Goal: Task Accomplishment & Management: Manage account settings

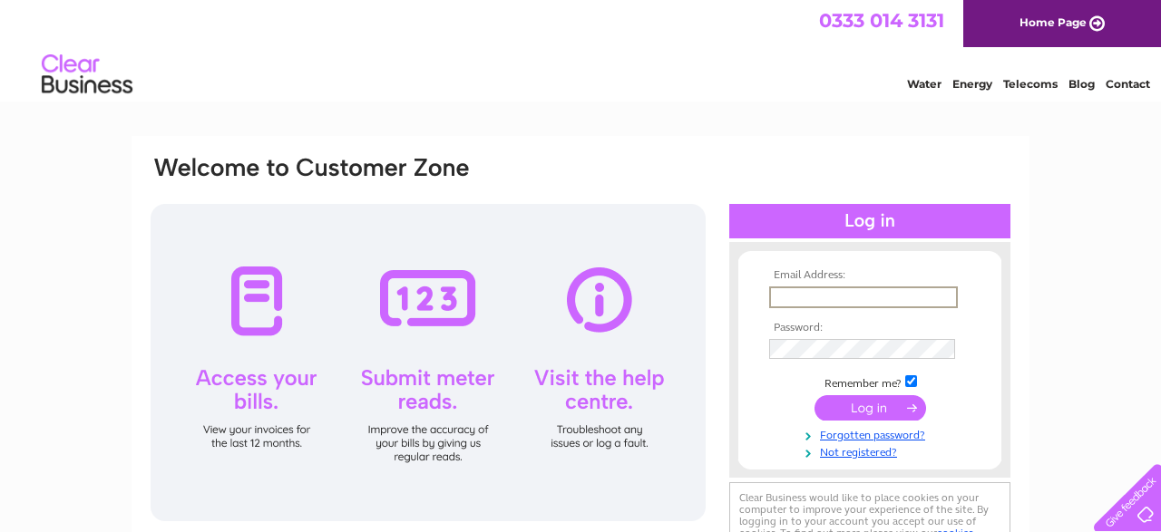
click at [815, 295] on input "text" at bounding box center [863, 298] width 189 height 22
type input "[EMAIL_ADDRESS][DOMAIN_NAME]"
click at [814, 396] on input "submit" at bounding box center [870, 408] width 112 height 25
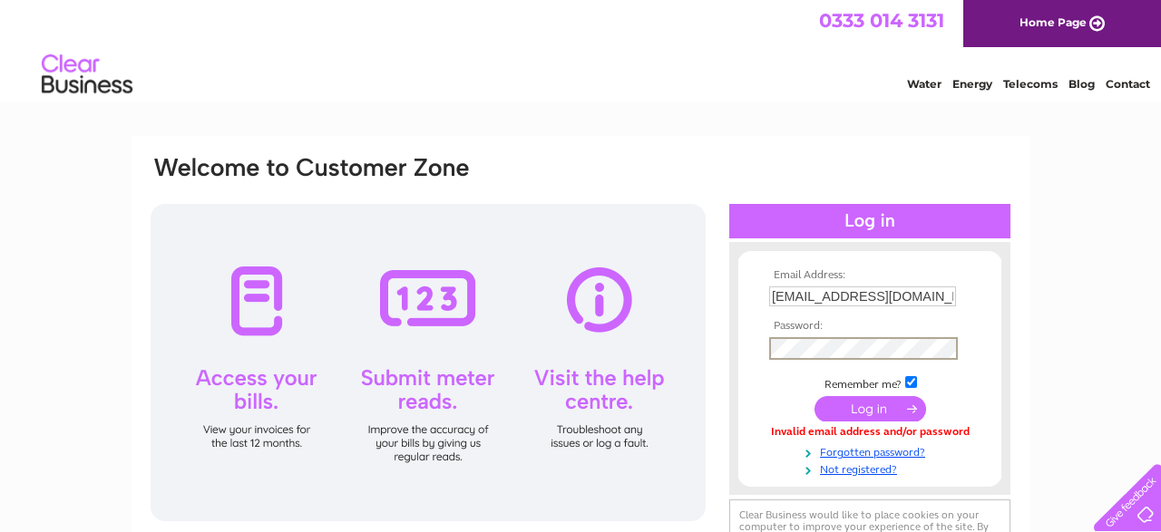
click at [814, 396] on input "submit" at bounding box center [870, 408] width 112 height 25
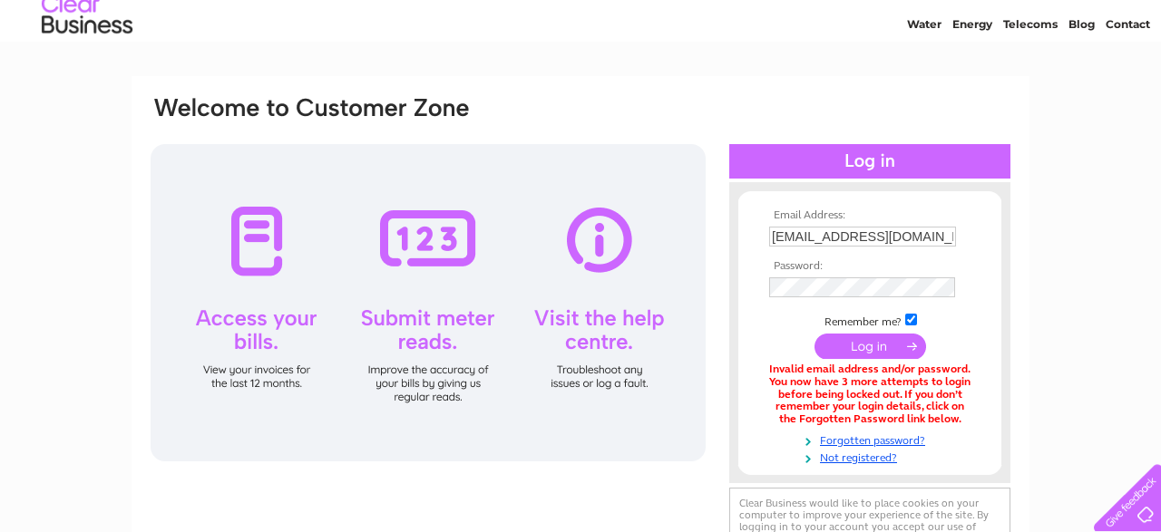
scroll to position [94, 0]
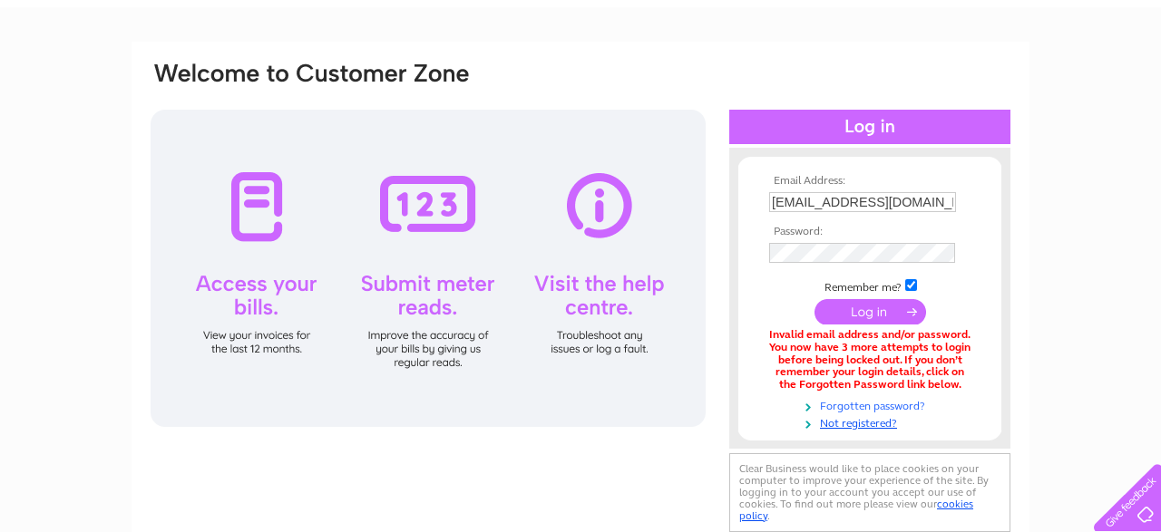
click at [886, 407] on link "Forgotten password?" at bounding box center [872, 404] width 206 height 17
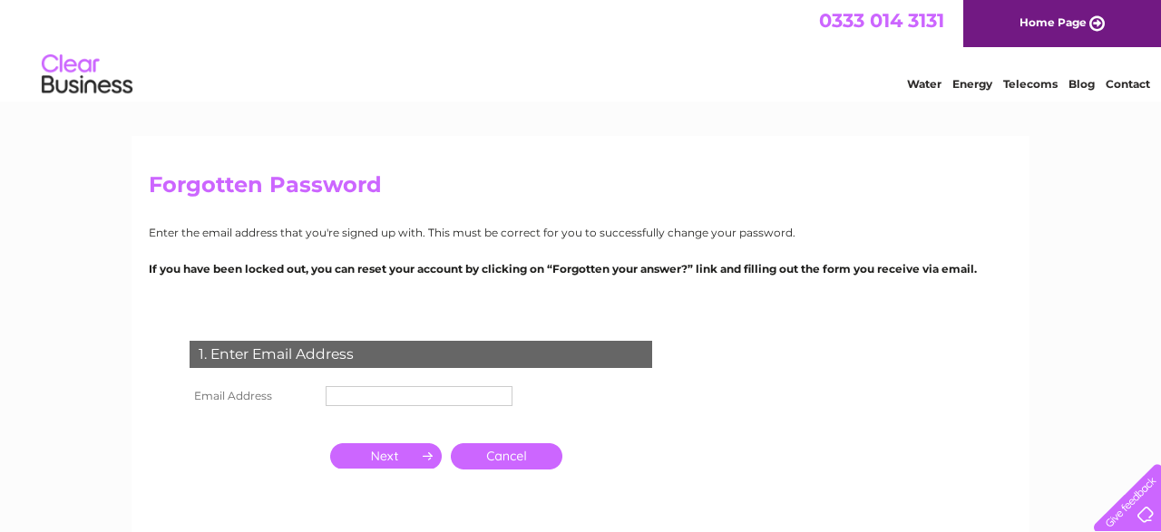
click at [427, 390] on input "text" at bounding box center [419, 396] width 187 height 20
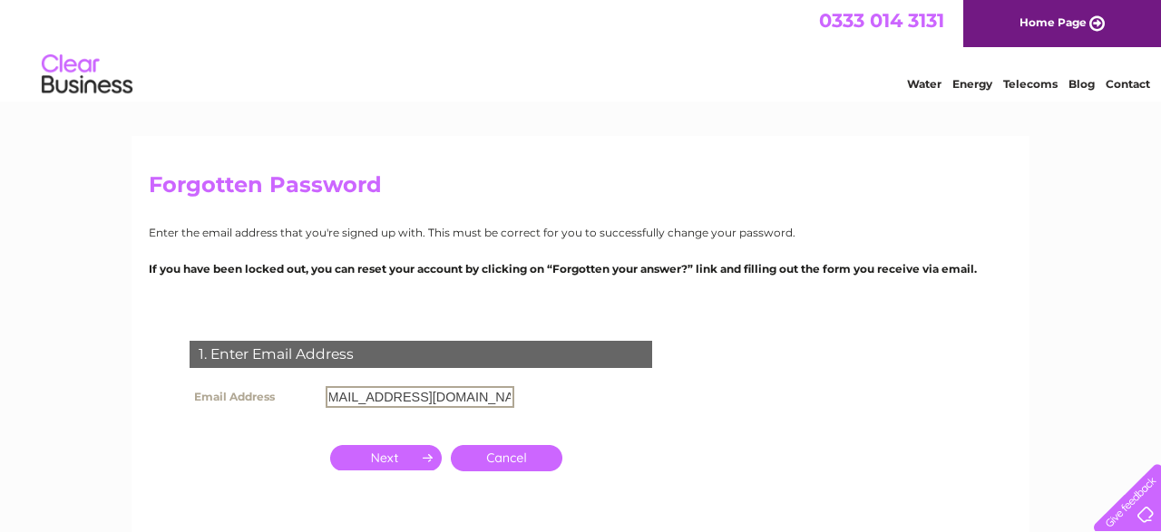
scroll to position [0, 20]
type input "[EMAIL_ADDRESS][DOMAIN_NAME]"
click input "submit" at bounding box center [0, 0] width 0 height 0
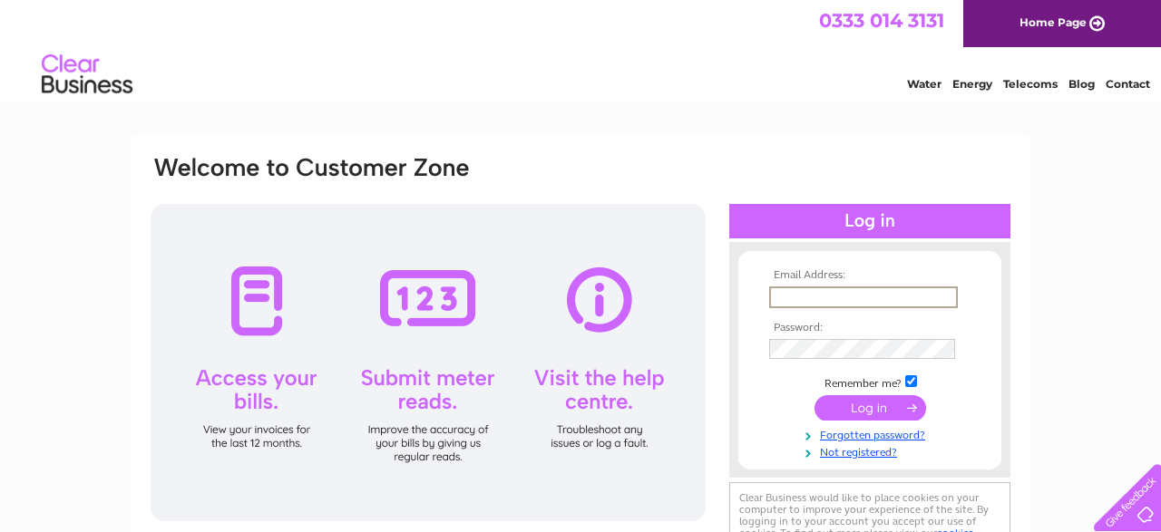
click at [810, 299] on input "text" at bounding box center [863, 298] width 189 height 22
type input "[EMAIL_ADDRESS][DOMAIN_NAME]"
click at [814, 396] on input "submit" at bounding box center [870, 408] width 112 height 25
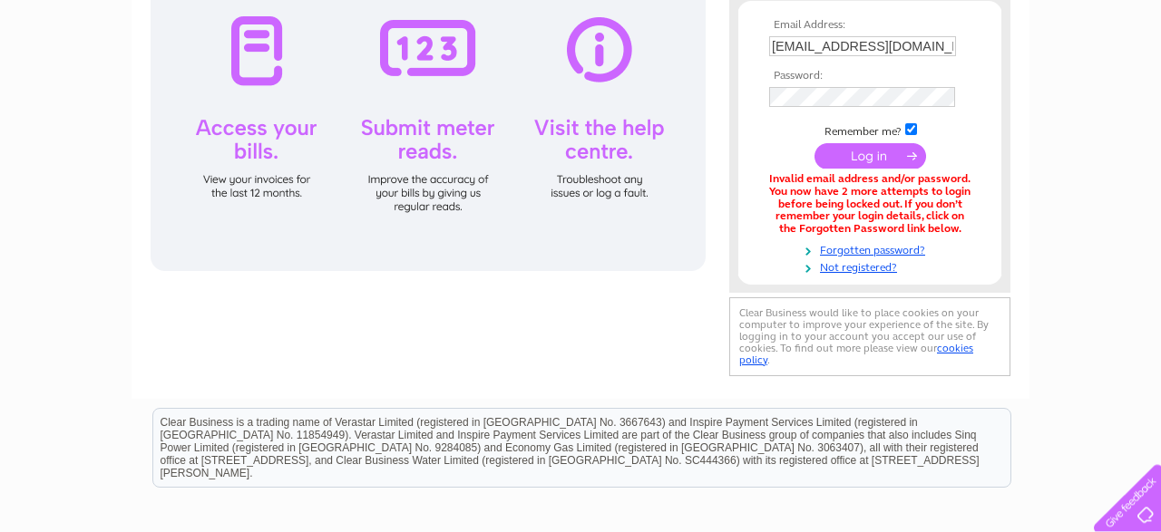
scroll to position [283, 0]
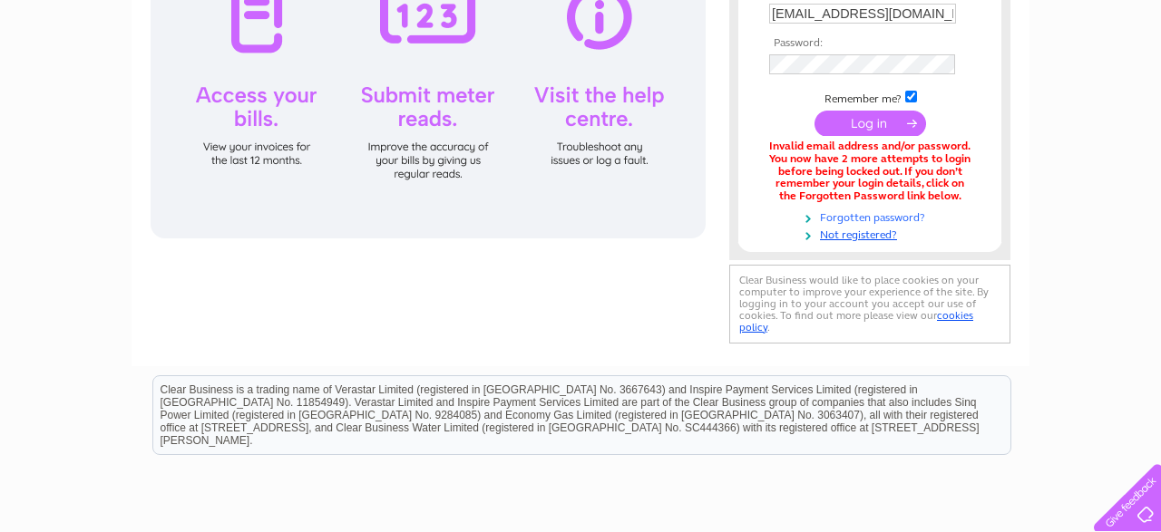
click at [866, 216] on link "Forgotten password?" at bounding box center [872, 216] width 206 height 17
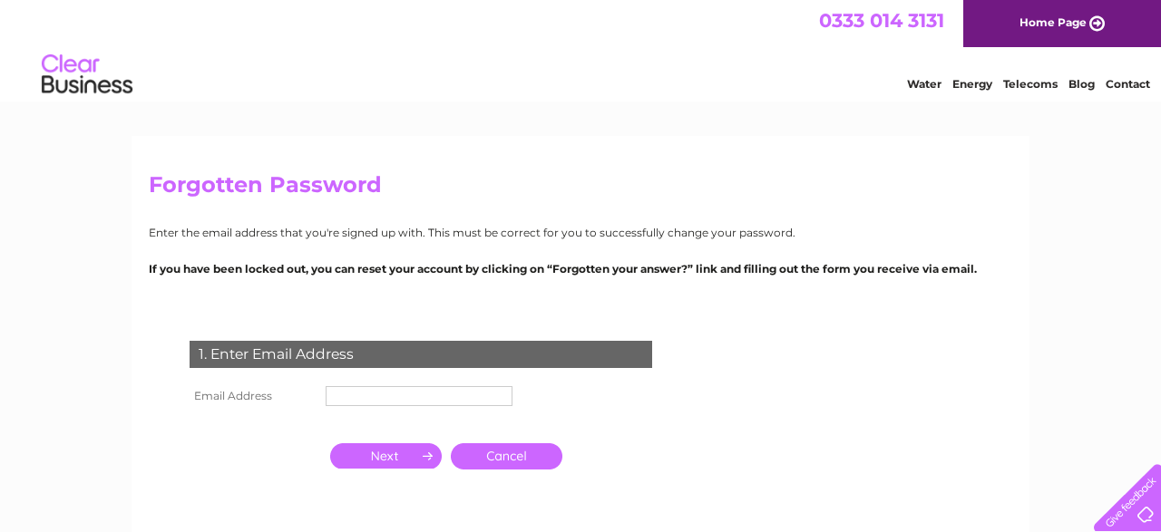
click at [369, 394] on input "text" at bounding box center [419, 396] width 187 height 20
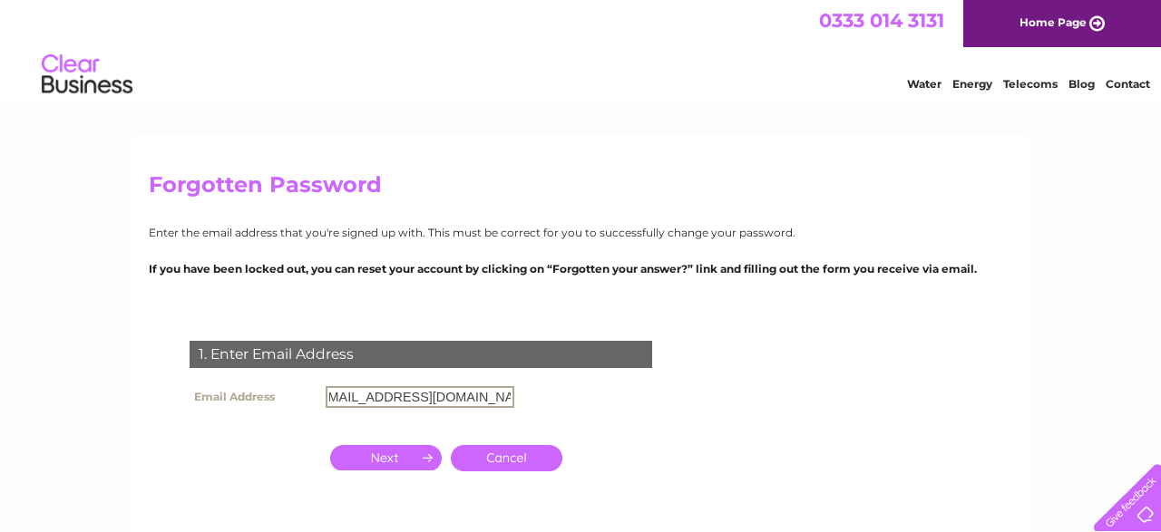
scroll to position [0, 20]
type input "[EMAIL_ADDRESS][DOMAIN_NAME]"
click input "submit" at bounding box center [0, 0] width 0 height 0
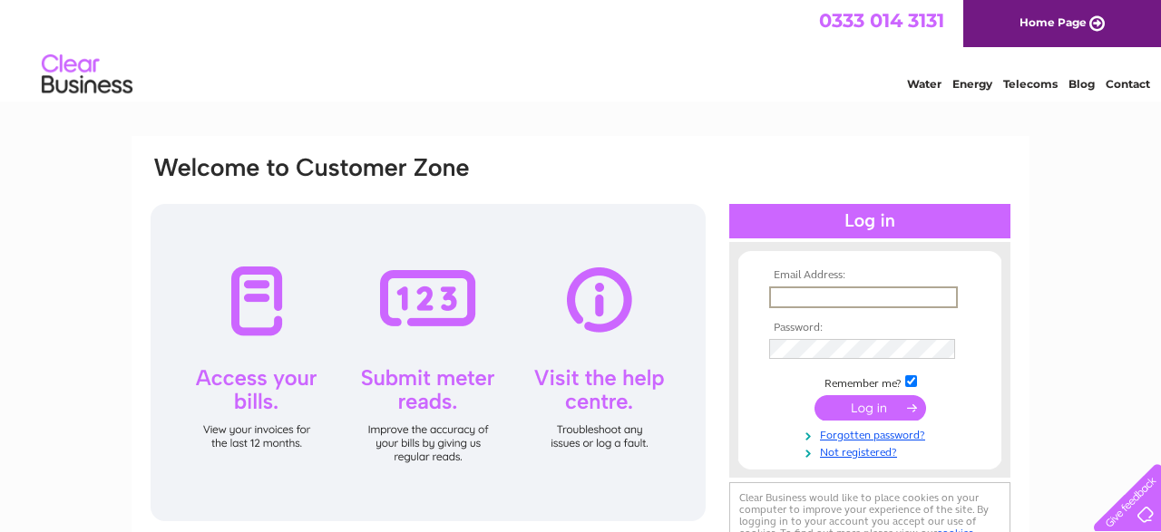
click at [854, 289] on input "text" at bounding box center [863, 298] width 189 height 22
click at [872, 453] on link "Not registered?" at bounding box center [872, 449] width 206 height 17
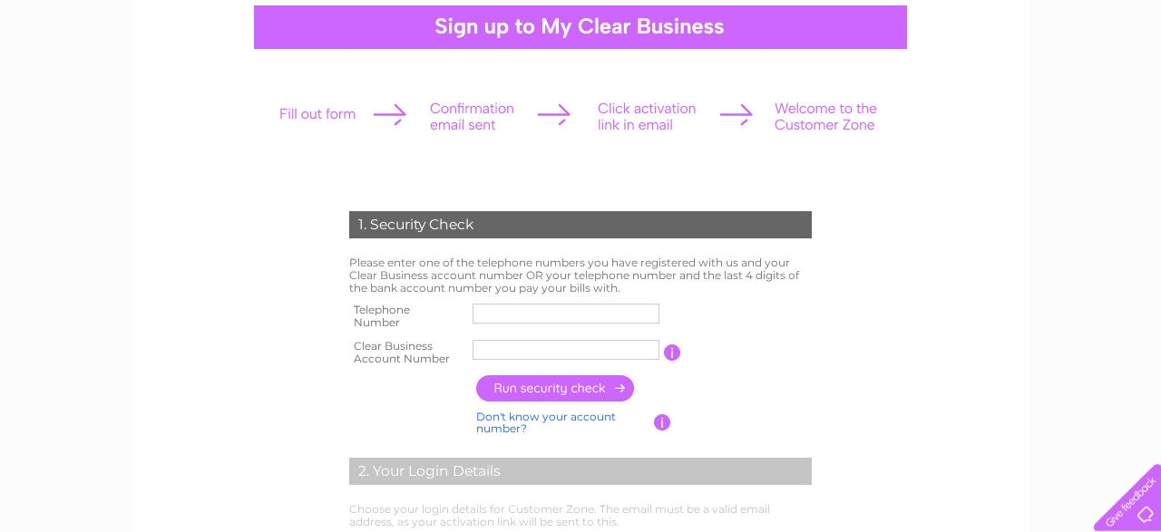
scroll to position [189, 0]
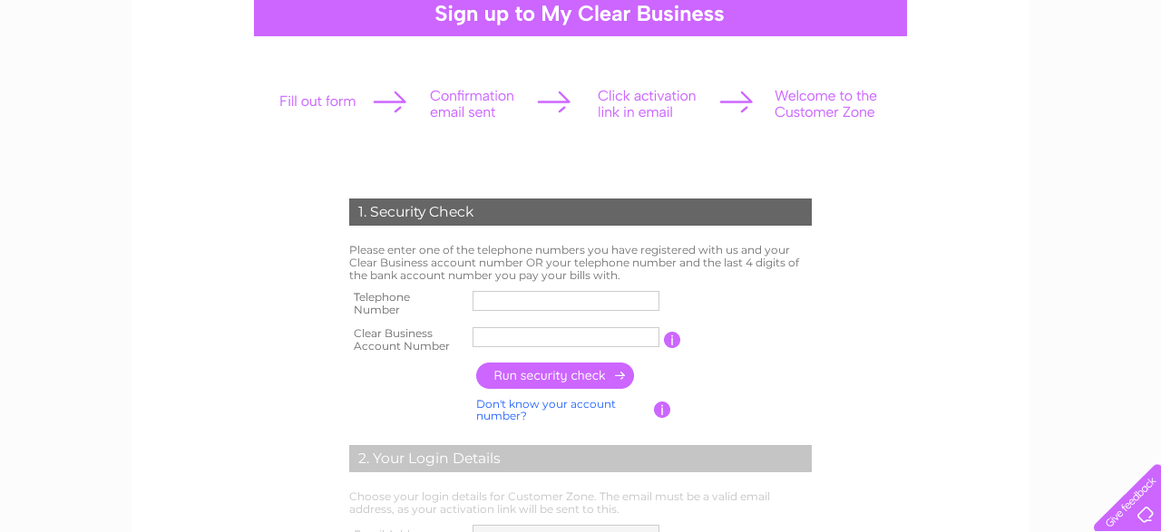
click at [578, 304] on input "text" at bounding box center [566, 301] width 187 height 20
type input "01484605185"
click at [505, 345] on input "text" at bounding box center [566, 337] width 187 height 20
paste input "1084274"
type input "1084274"
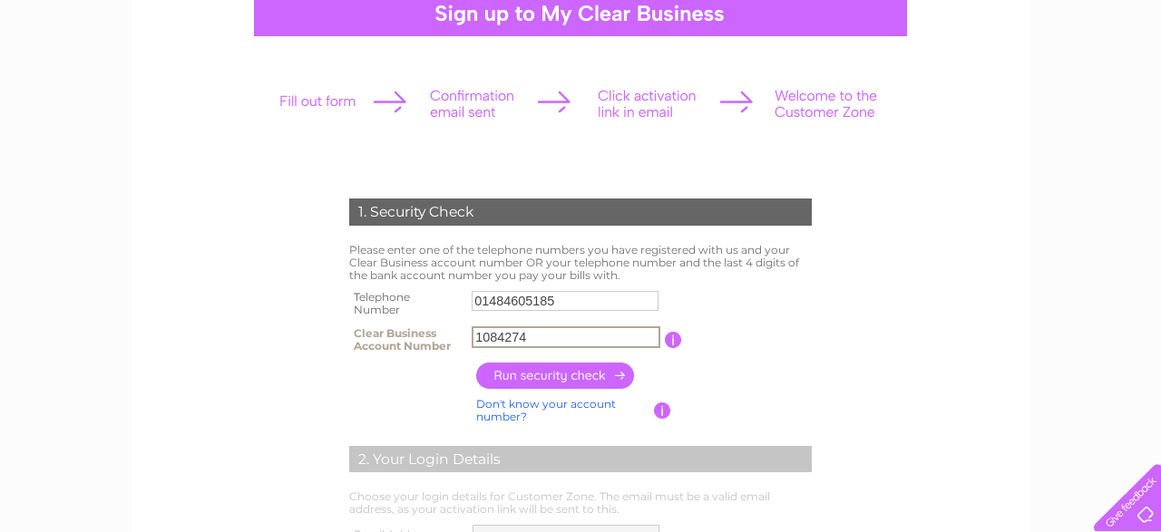
click at [599, 384] on input "button" at bounding box center [556, 376] width 160 height 26
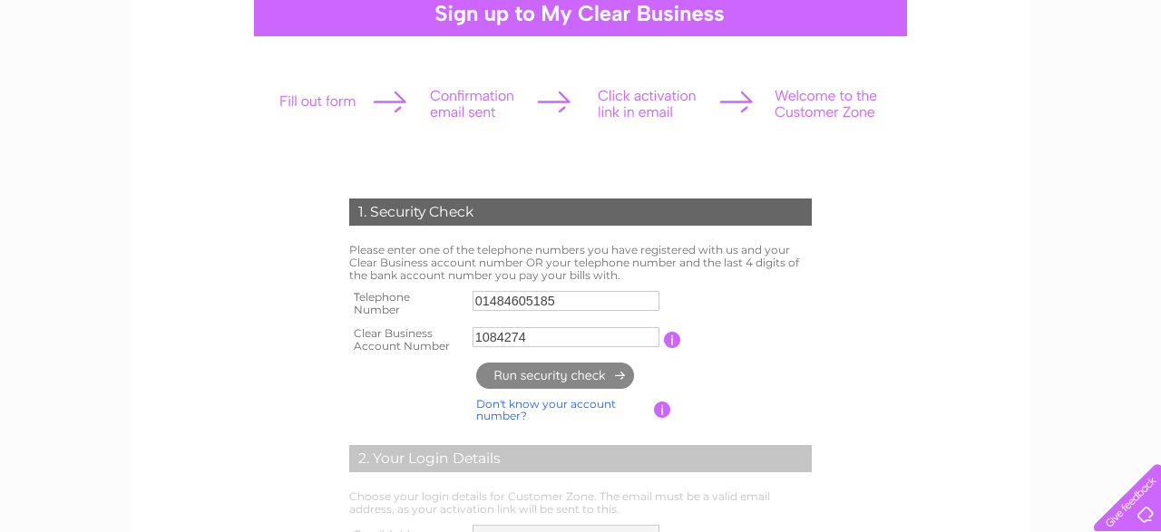
type input "**********"
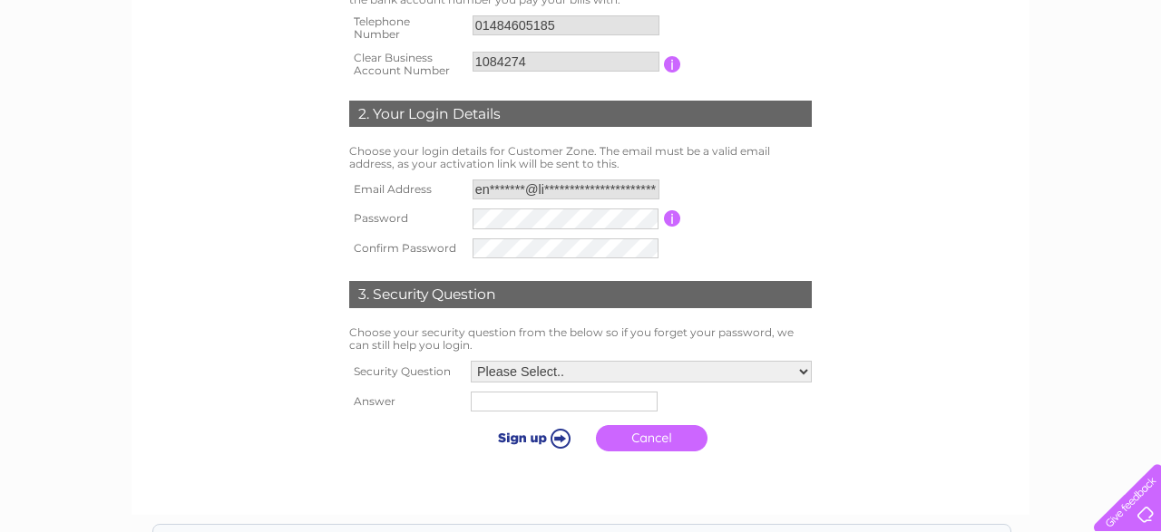
scroll to position [472, 0]
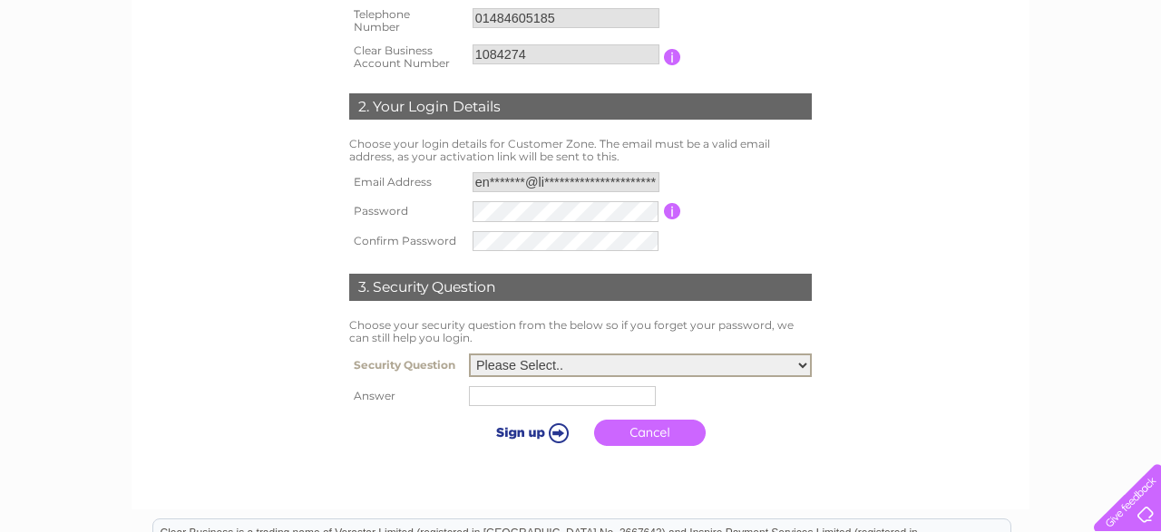
select select "5"
click option "What was the name of your first pet?" at bounding box center [0, 0] width 0 height 0
click at [588, 399] on input "text" at bounding box center [565, 396] width 189 height 22
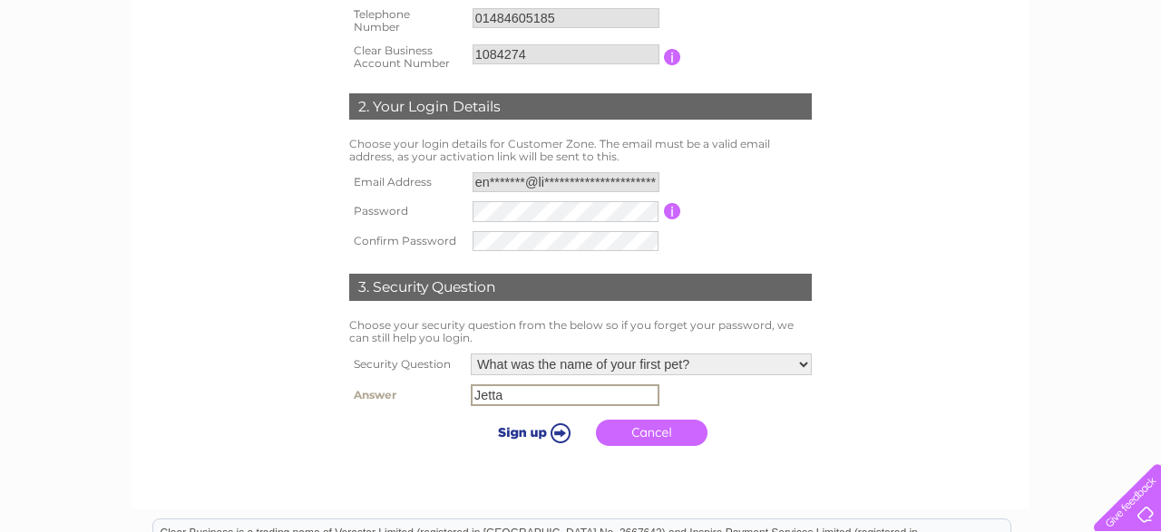
type input "Jetta"
click at [549, 434] on input "submit" at bounding box center [531, 432] width 112 height 25
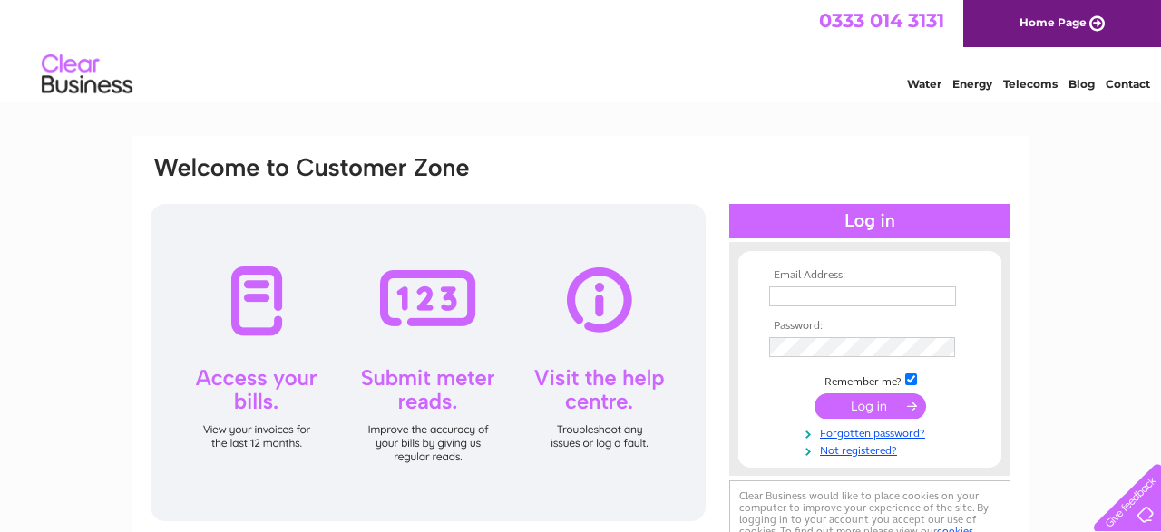
click at [826, 294] on input "text" at bounding box center [862, 297] width 187 height 20
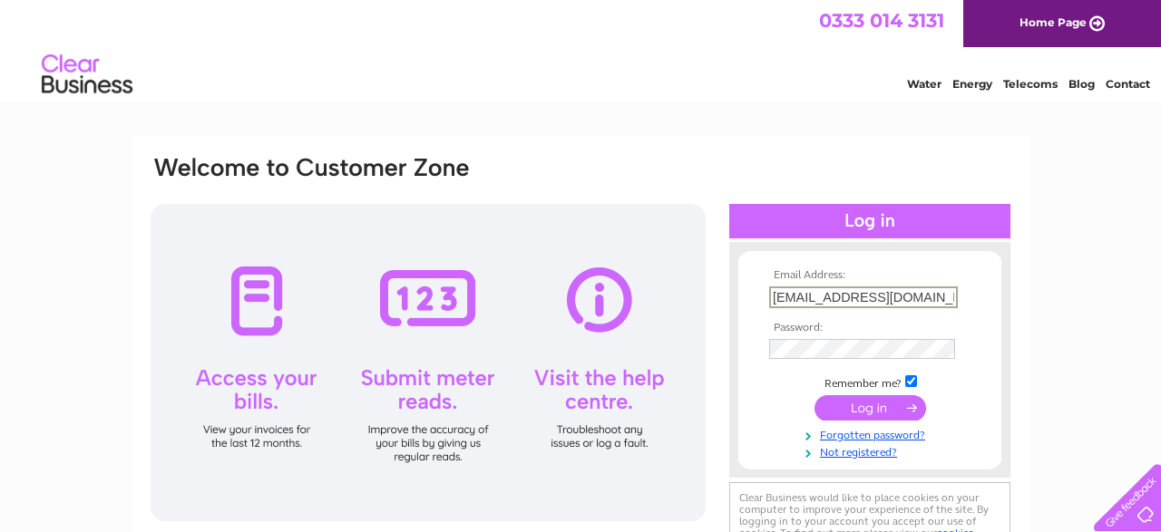
scroll to position [0, 21]
type input "[EMAIL_ADDRESS][DOMAIN_NAME]"
click at [875, 438] on link "Forgotten password?" at bounding box center [872, 433] width 206 height 17
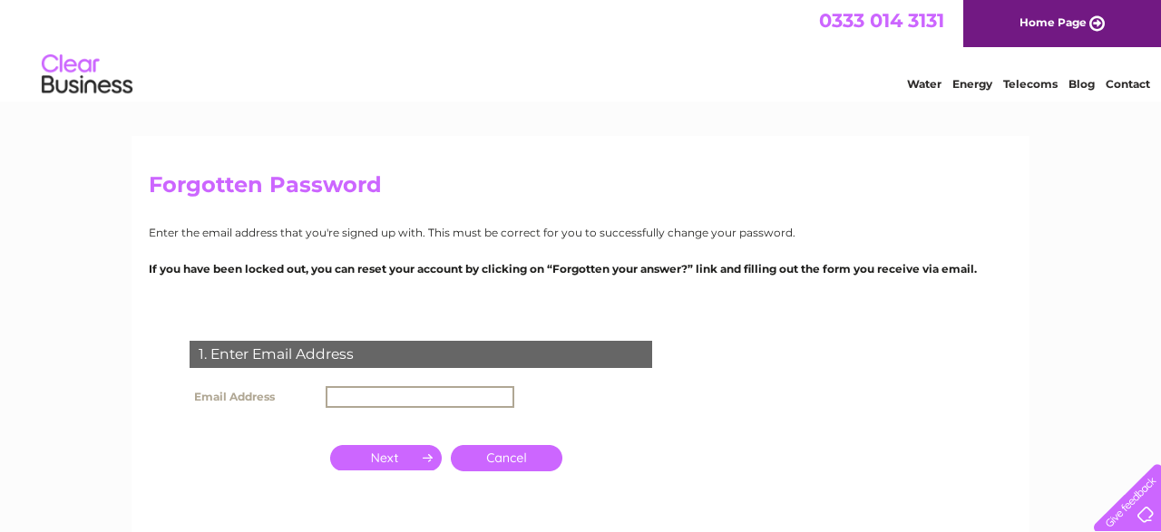
click at [392, 393] on input "text" at bounding box center [420, 397] width 189 height 22
type input "[EMAIL_ADDRESS][DOMAIN_NAME]"
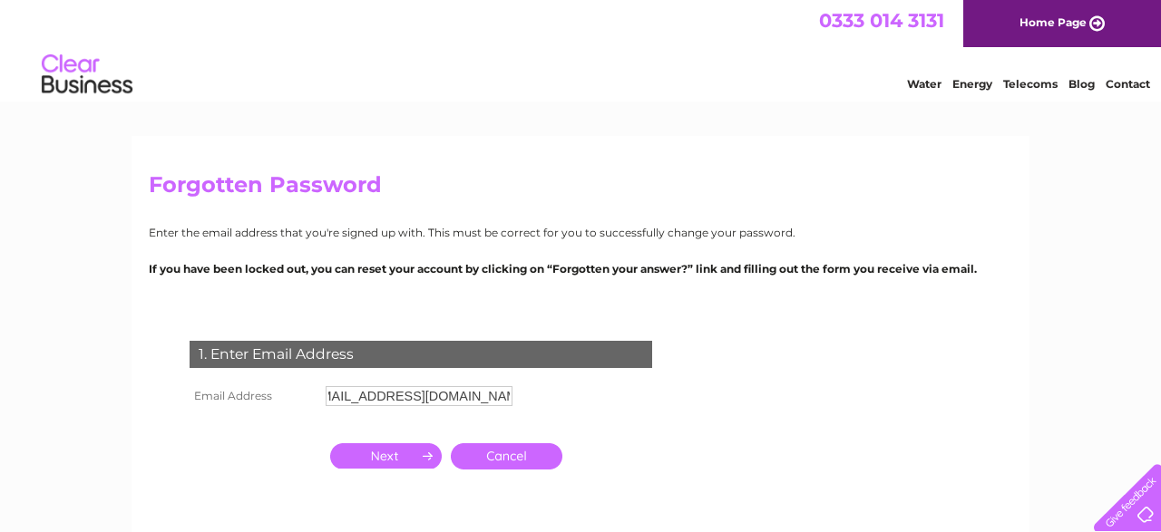
click at [407, 457] on input "button" at bounding box center [386, 455] width 112 height 25
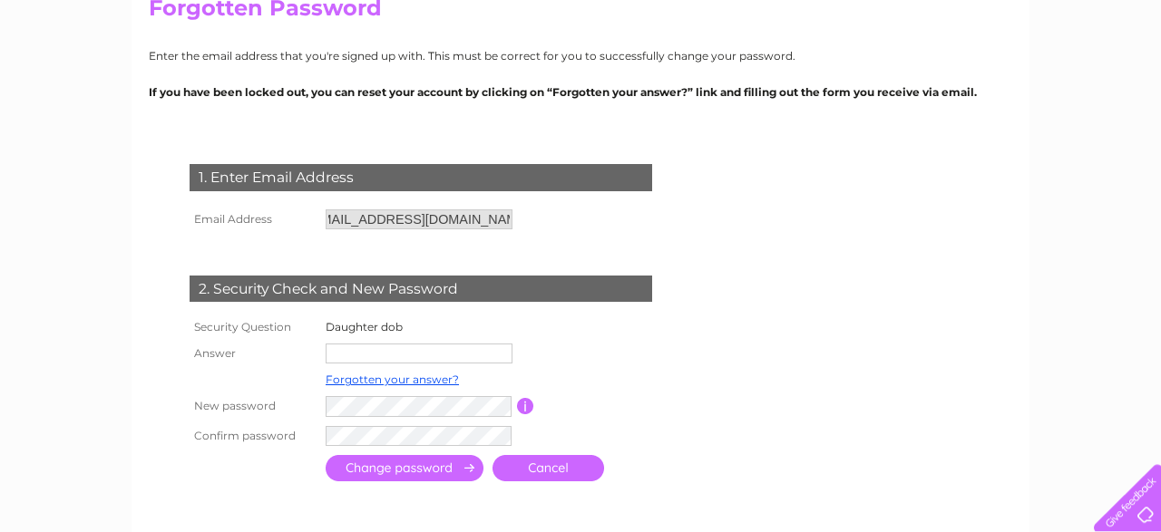
scroll to position [189, 0]
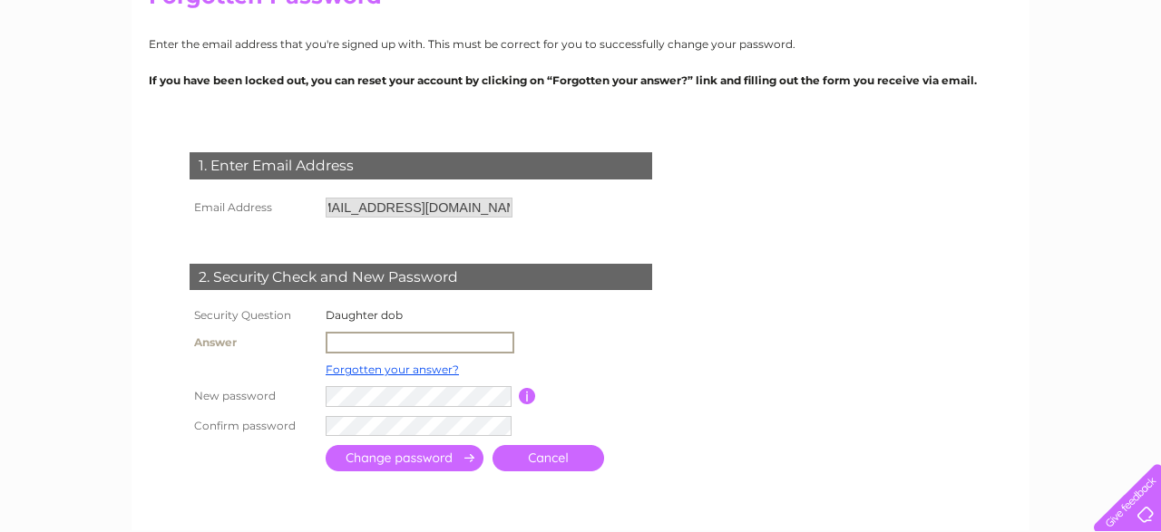
click at [457, 346] on input "text" at bounding box center [420, 343] width 189 height 22
type input "121209"
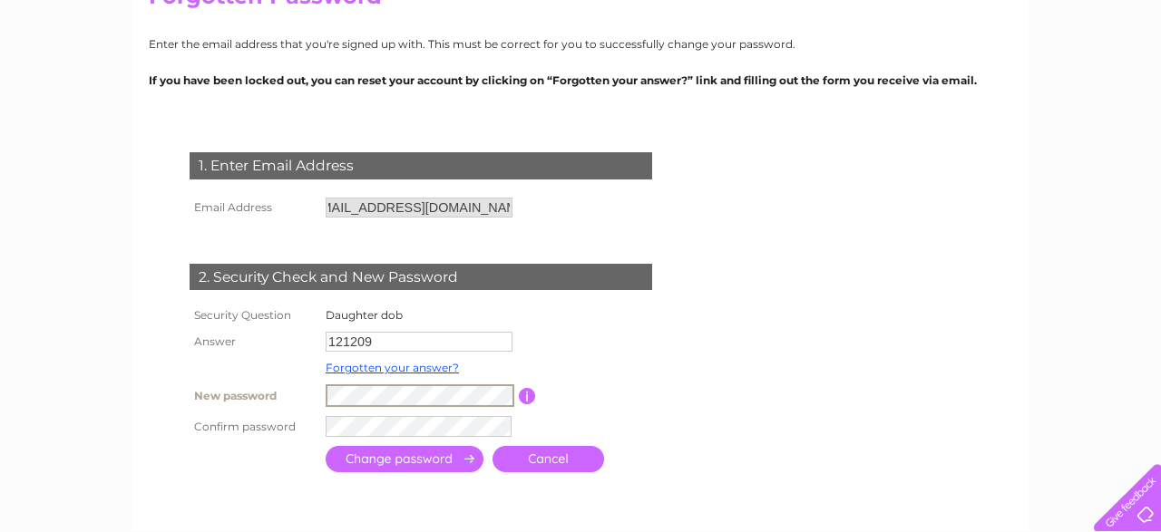
scroll to position [0, 20]
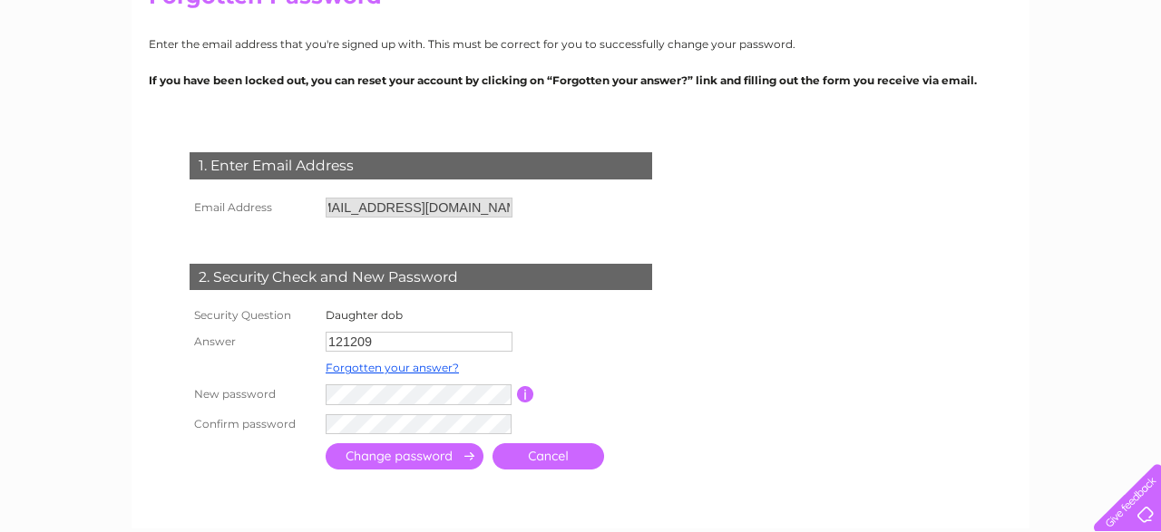
click at [443, 469] on input "submit" at bounding box center [405, 456] width 158 height 26
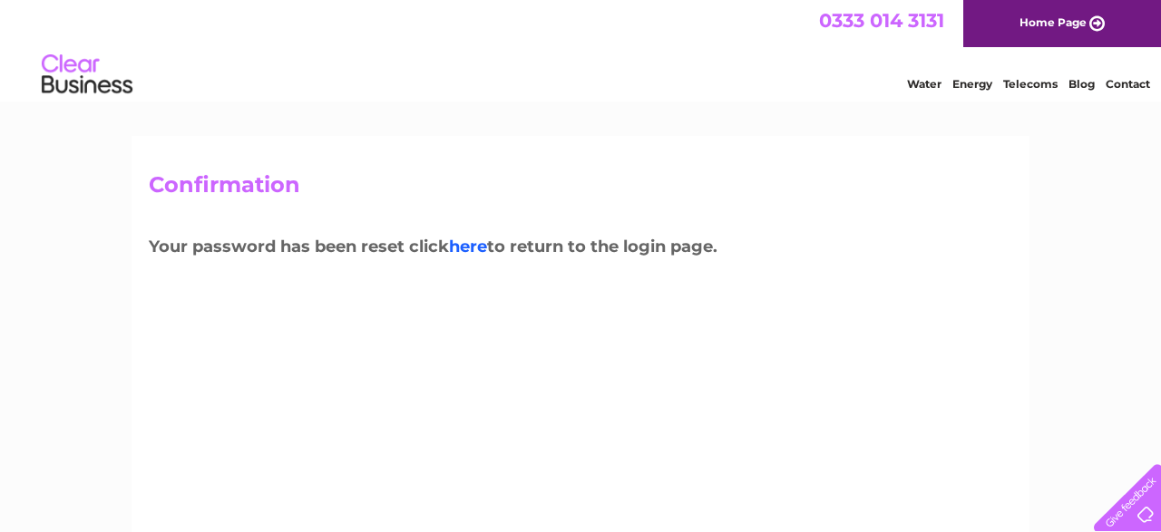
click at [474, 251] on link "here" at bounding box center [468, 247] width 38 height 20
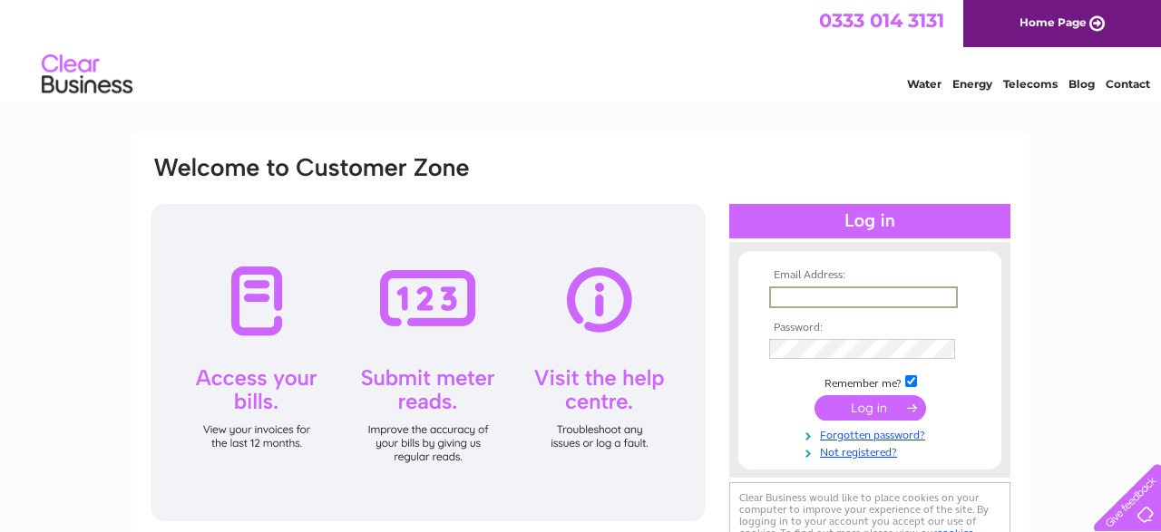
click at [805, 295] on input "text" at bounding box center [863, 298] width 189 height 22
type input "enquiries@limelightoccasions.co.uk"
click at [870, 406] on input "submit" at bounding box center [870, 408] width 112 height 25
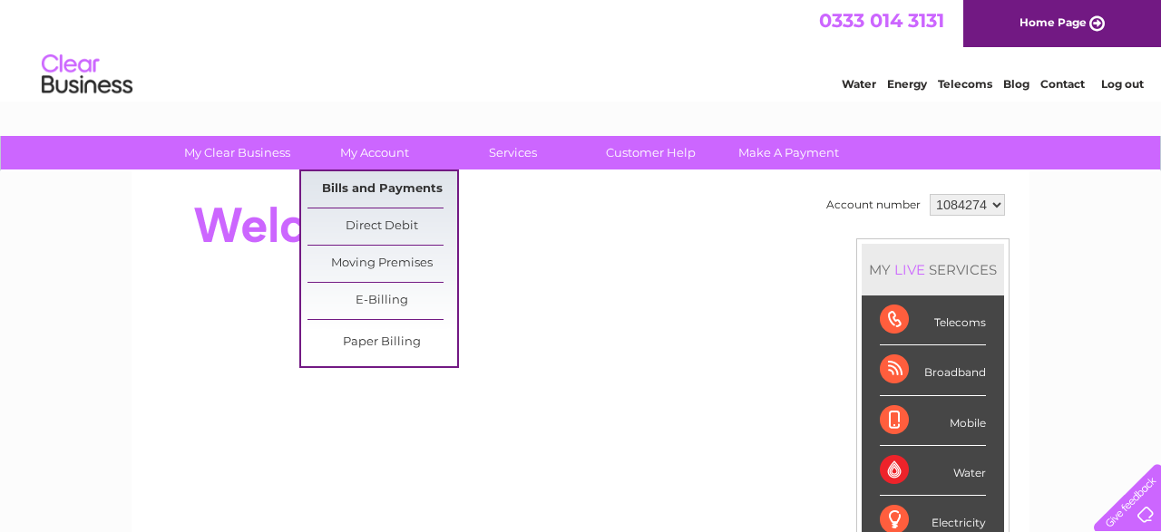
click at [386, 188] on link "Bills and Payments" at bounding box center [382, 189] width 150 height 36
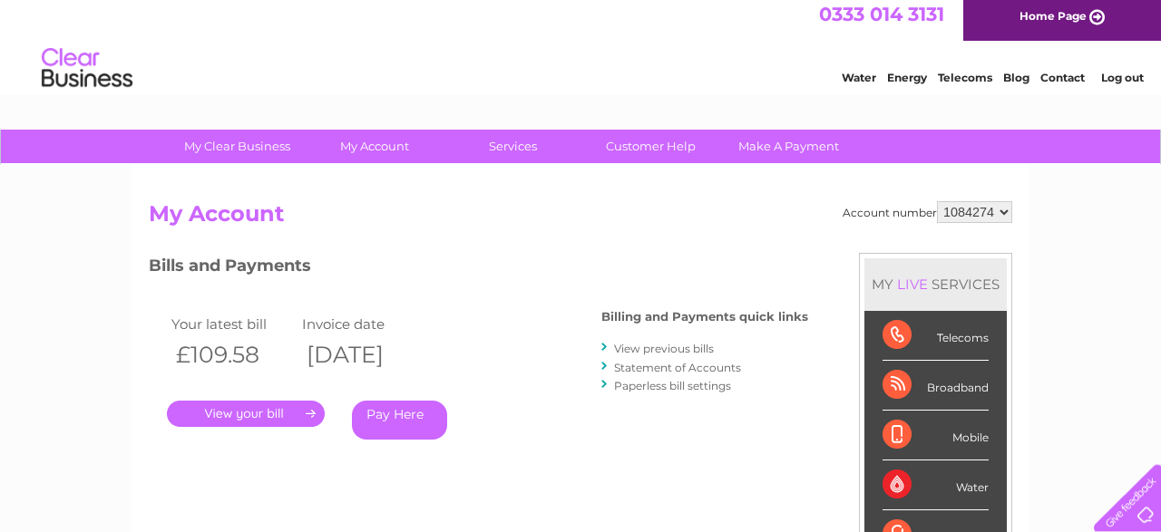
scroll to position [94, 0]
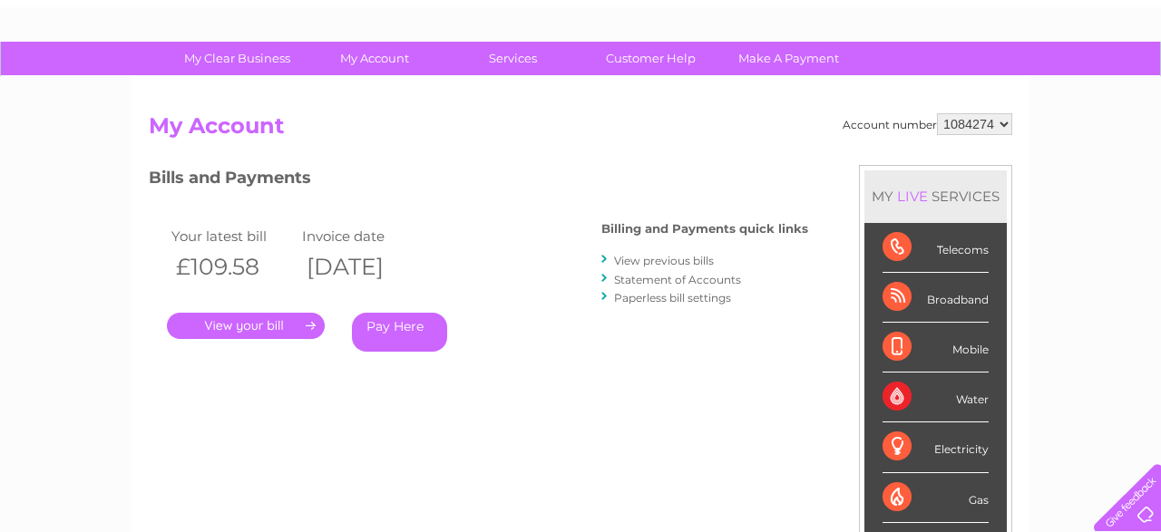
click at [289, 321] on link "." at bounding box center [246, 326] width 158 height 26
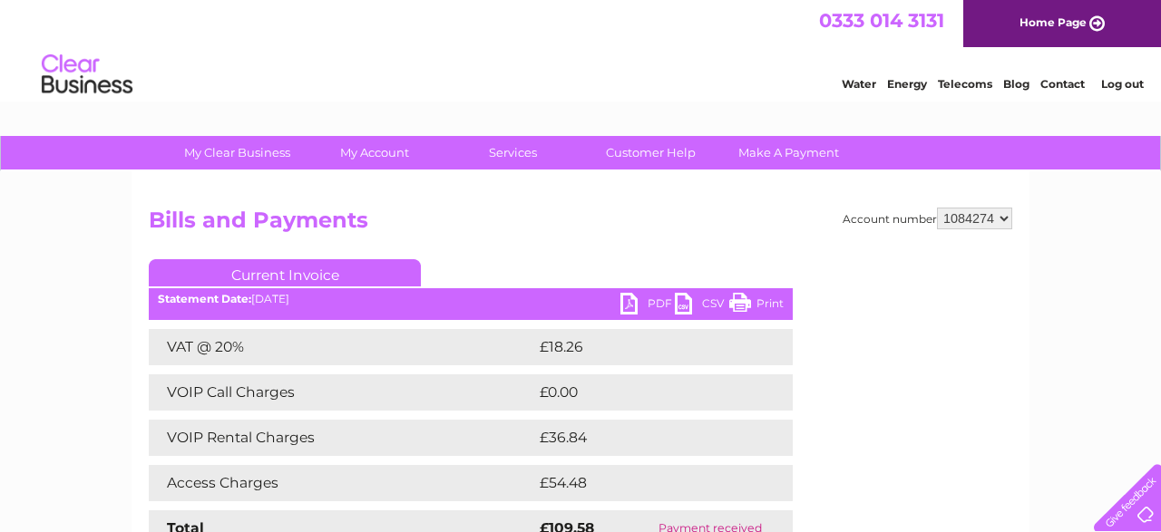
click at [741, 307] on link "Print" at bounding box center [756, 306] width 54 height 26
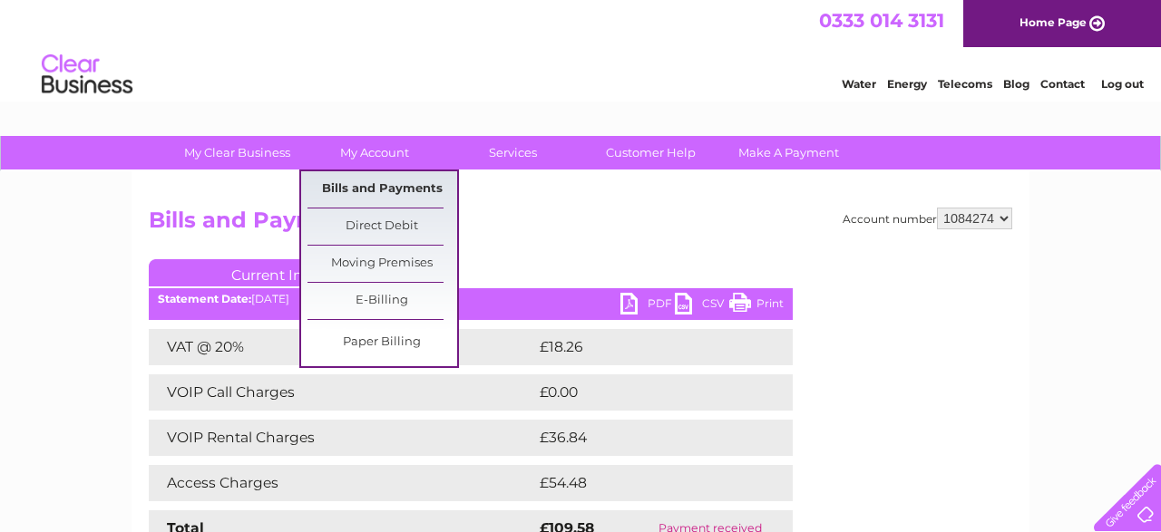
click at [406, 190] on link "Bills and Payments" at bounding box center [382, 189] width 150 height 36
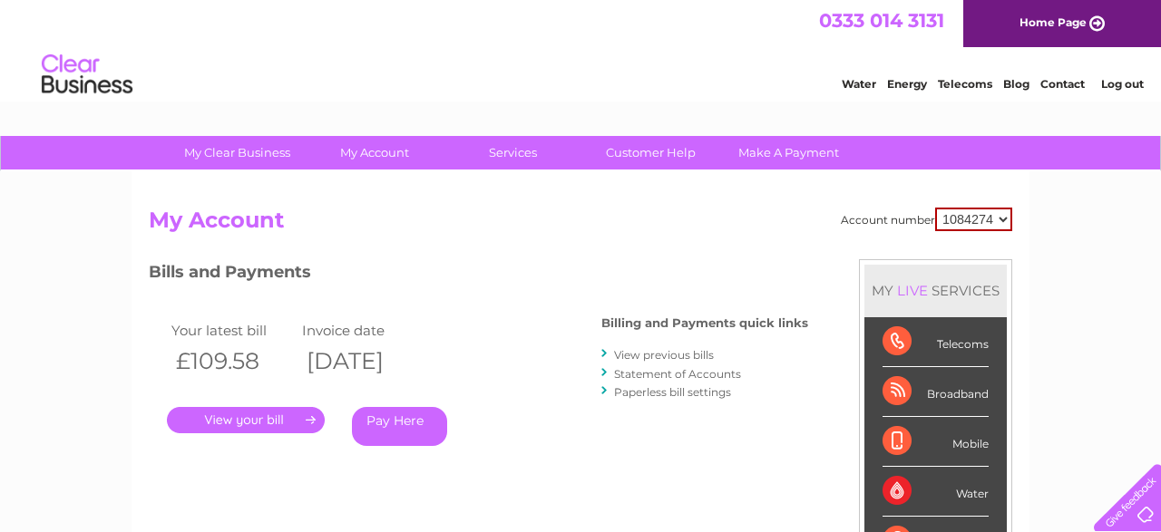
click at [682, 355] on link "View previous bills" at bounding box center [664, 355] width 100 height 14
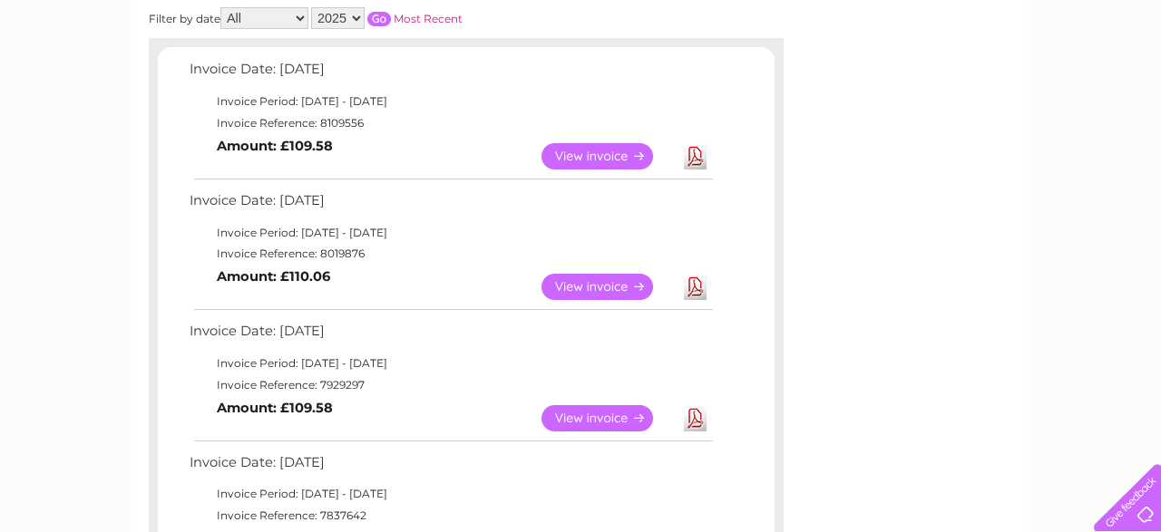
click at [636, 295] on link "View" at bounding box center [607, 287] width 133 height 26
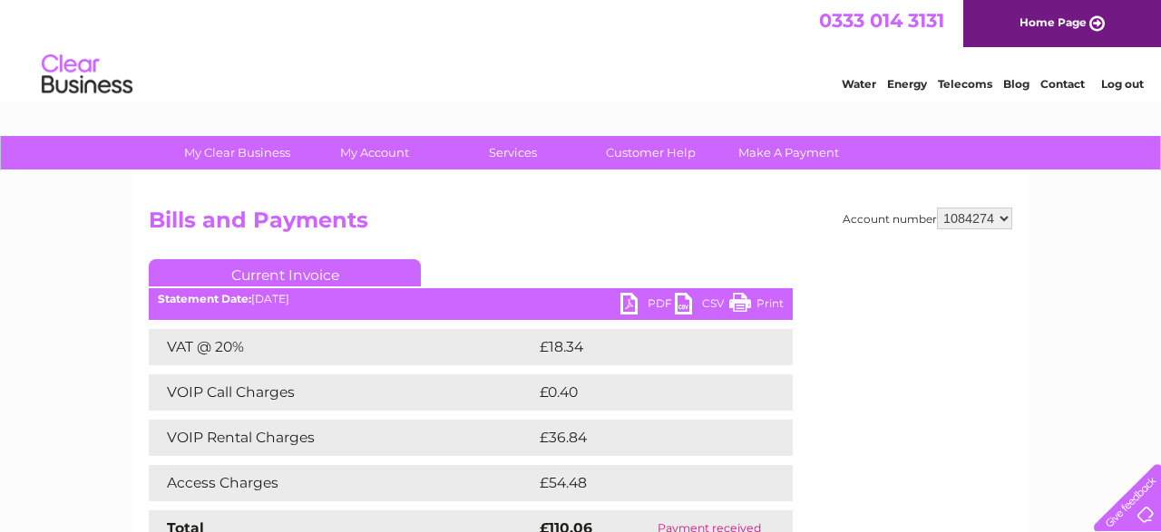
click at [765, 308] on link "Print" at bounding box center [756, 306] width 54 height 26
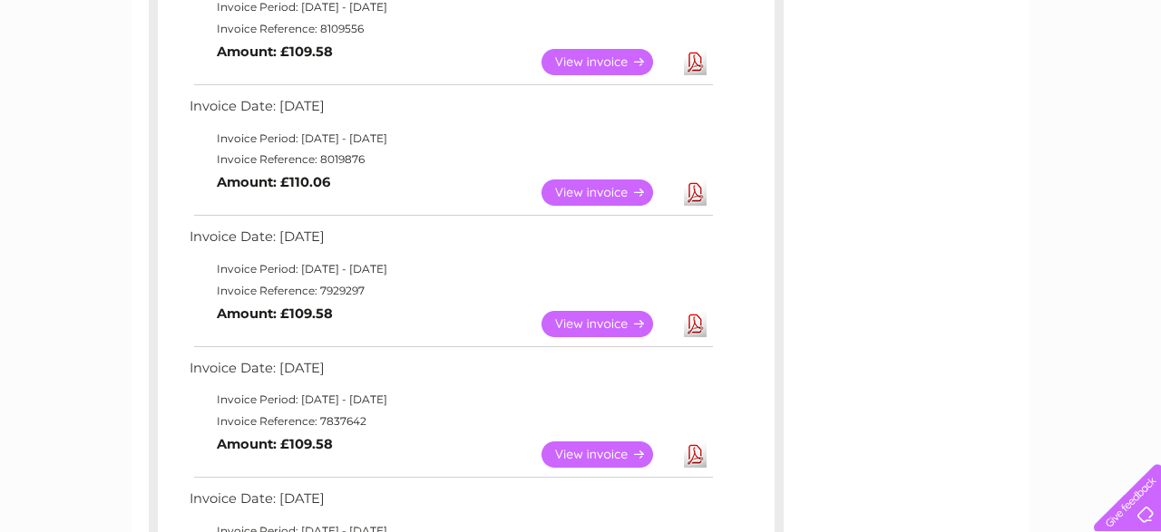
click at [589, 322] on link "View" at bounding box center [607, 324] width 133 height 26
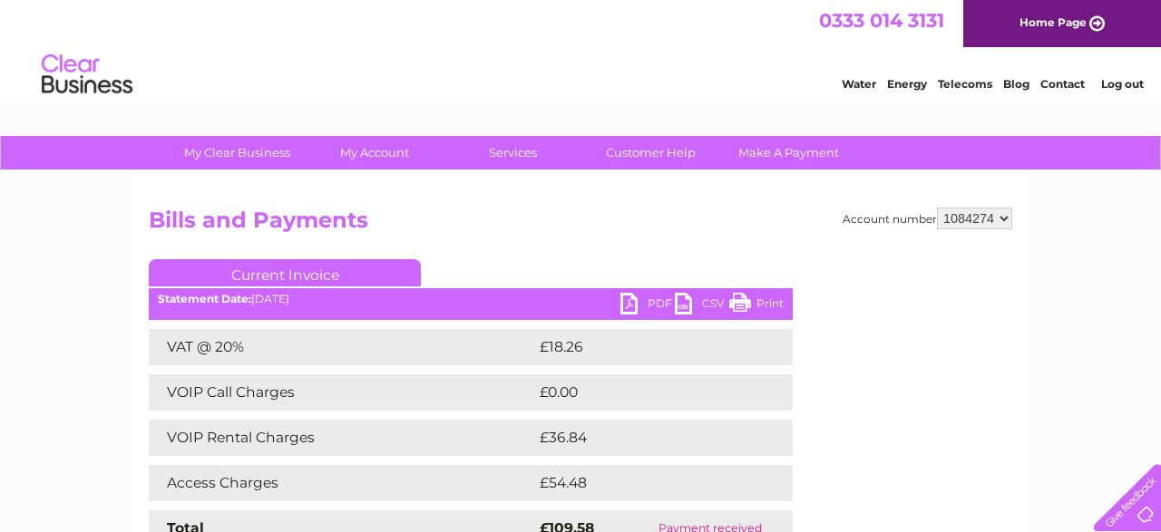
click at [777, 303] on link "Print" at bounding box center [756, 306] width 54 height 26
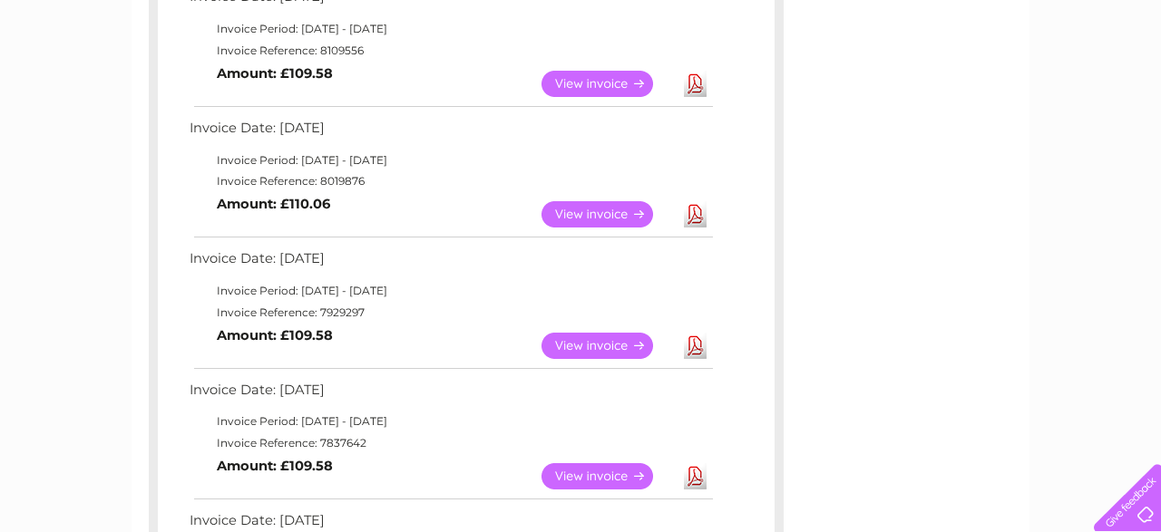
scroll to position [73, 0]
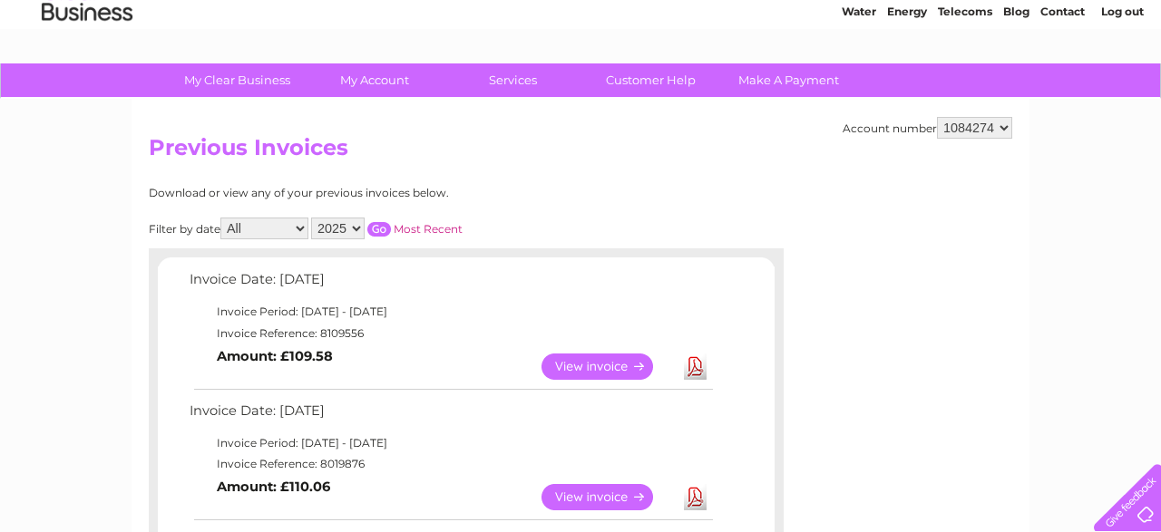
click at [609, 358] on link "View" at bounding box center [607, 367] width 133 height 26
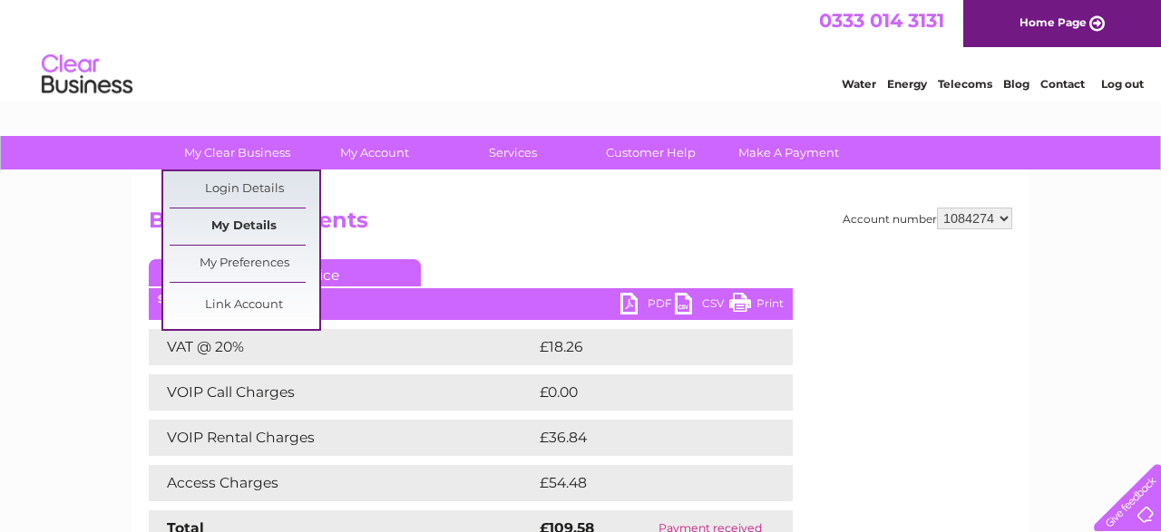
click at [247, 219] on link "My Details" at bounding box center [245, 227] width 150 height 36
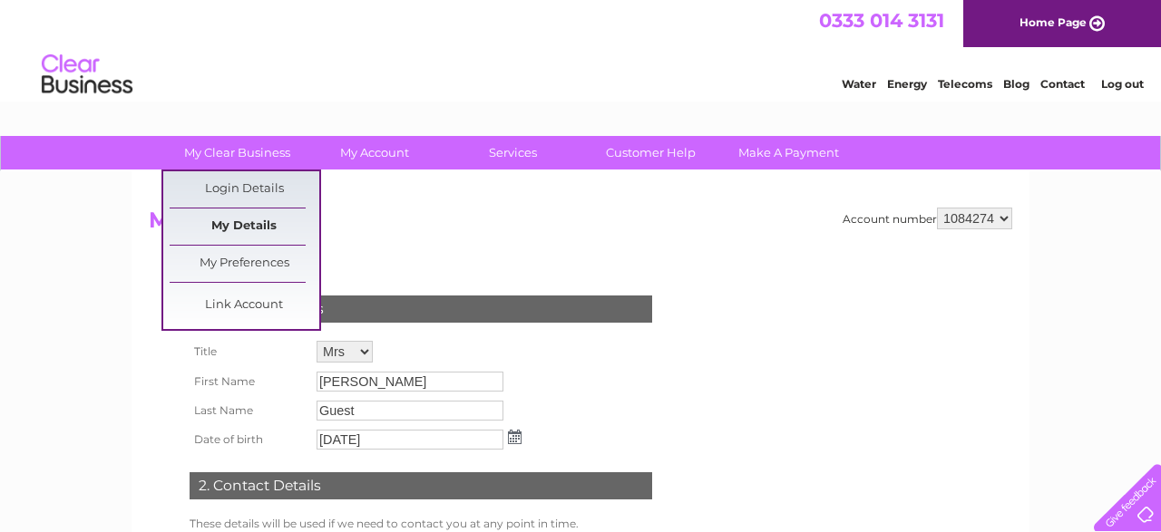
click at [240, 230] on link "My Details" at bounding box center [245, 227] width 150 height 36
click at [268, 255] on link "My Preferences" at bounding box center [245, 264] width 150 height 36
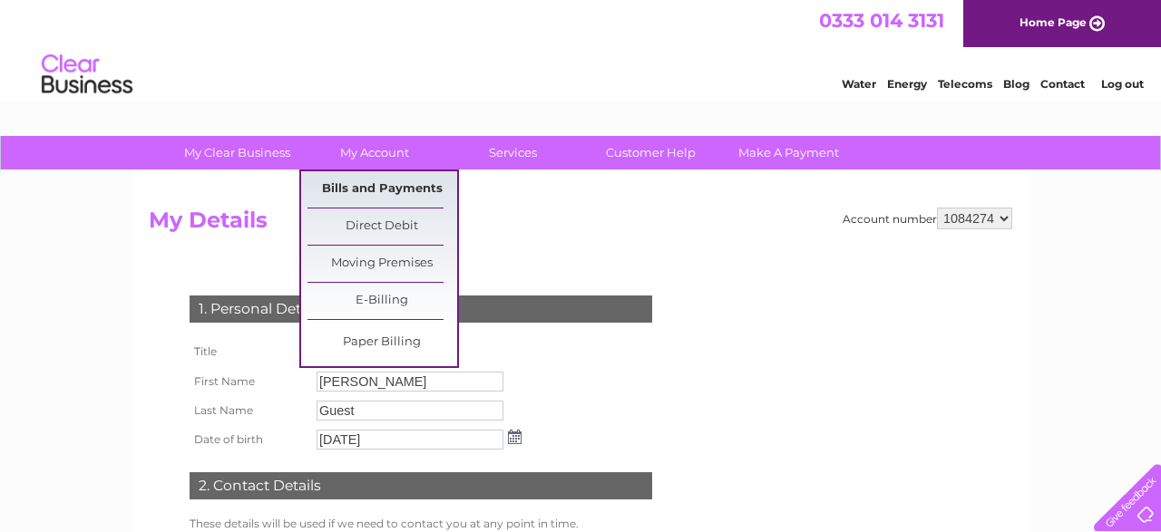
click at [411, 193] on link "Bills and Payments" at bounding box center [382, 189] width 150 height 36
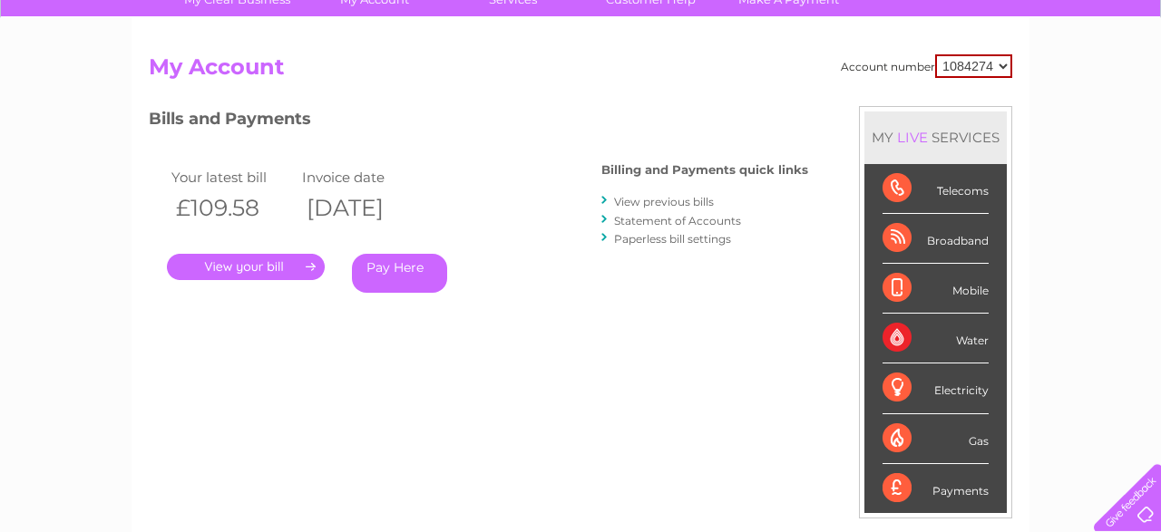
scroll to position [189, 0]
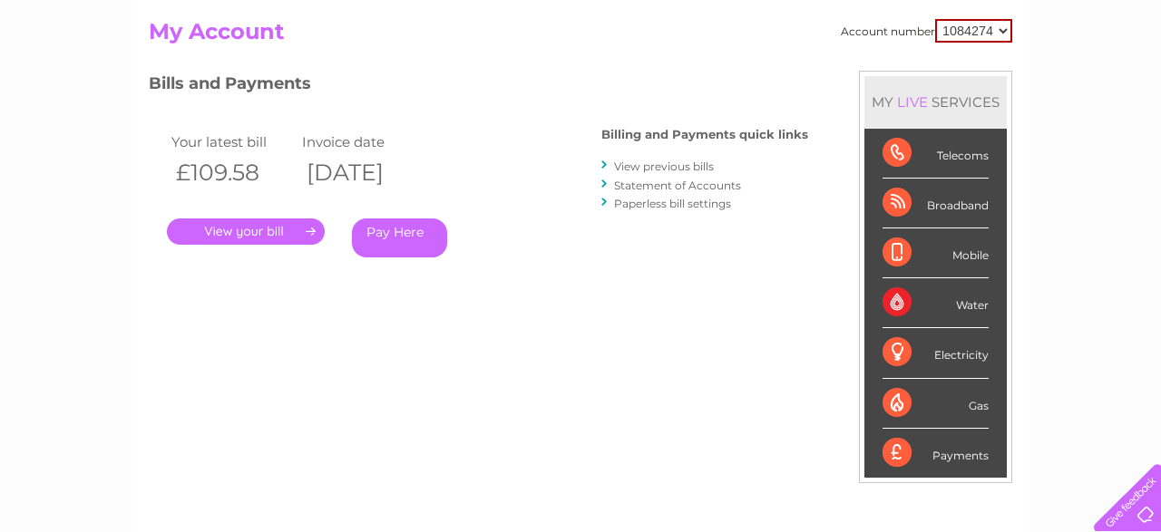
click at [674, 184] on link "Statement of Accounts" at bounding box center [677, 186] width 127 height 14
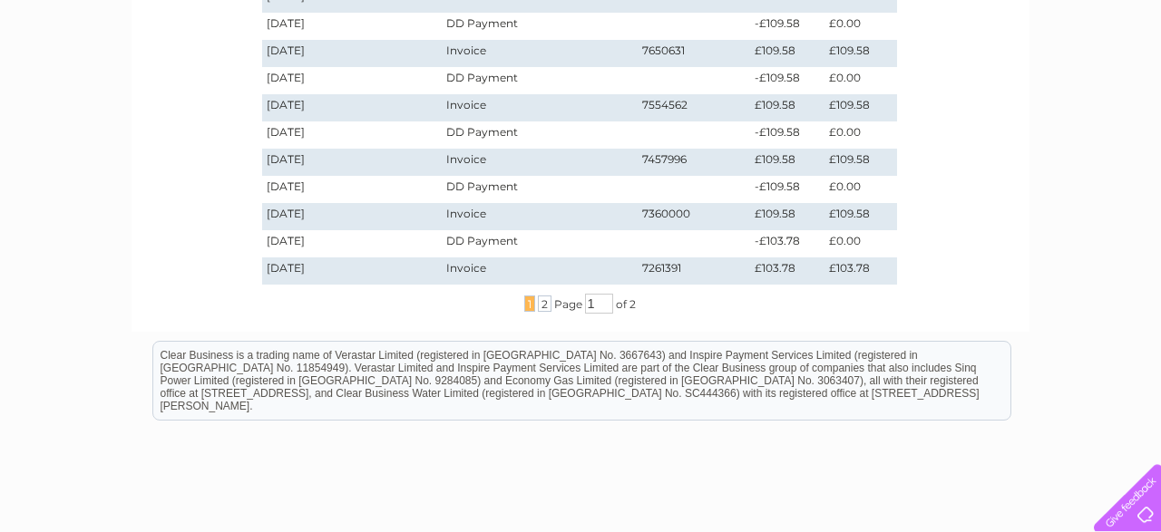
scroll to position [660, 0]
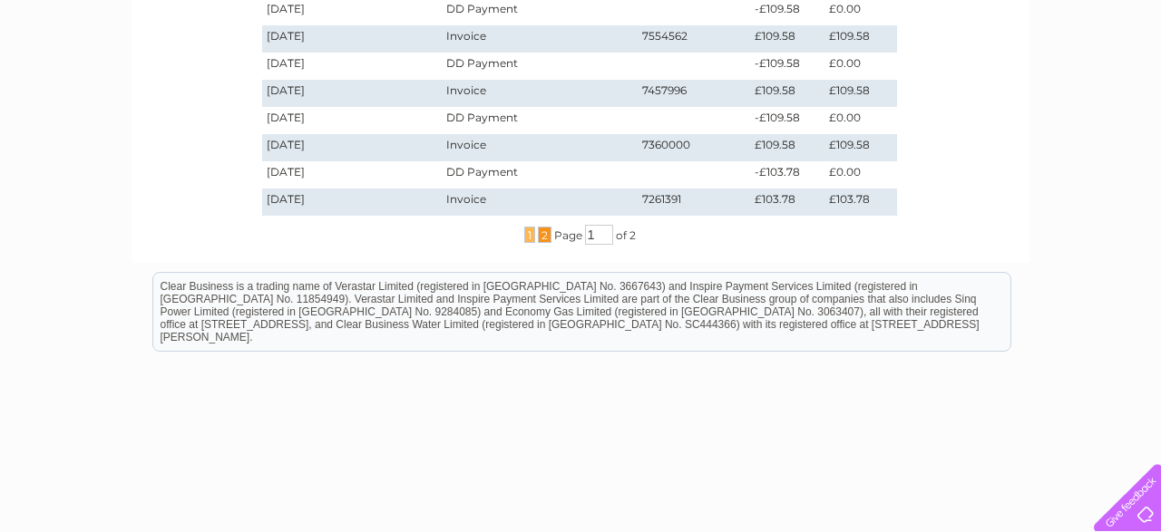
click at [541, 235] on span "2" at bounding box center [545, 235] width 14 height 16
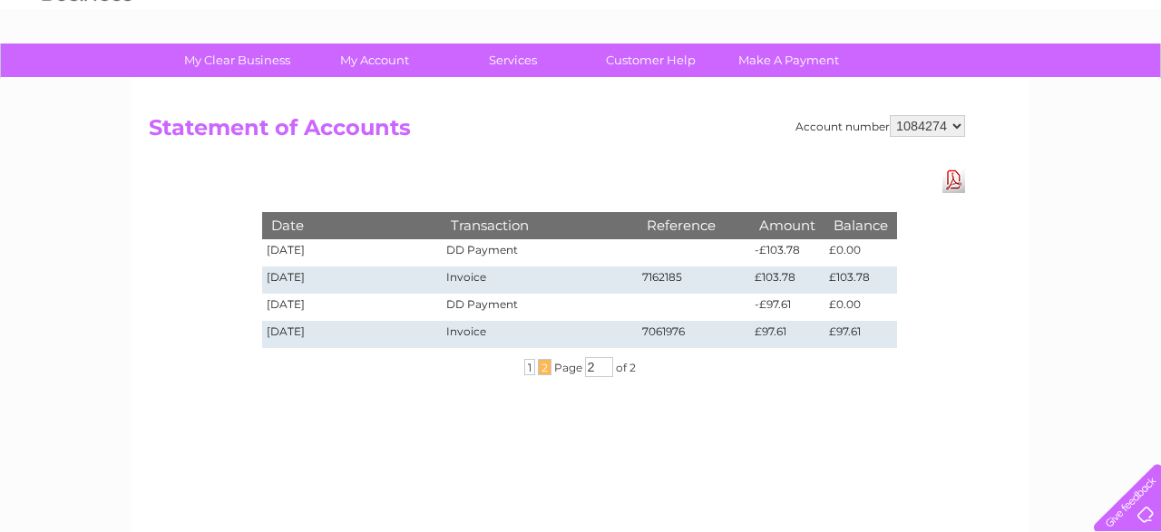
scroll to position [187, 0]
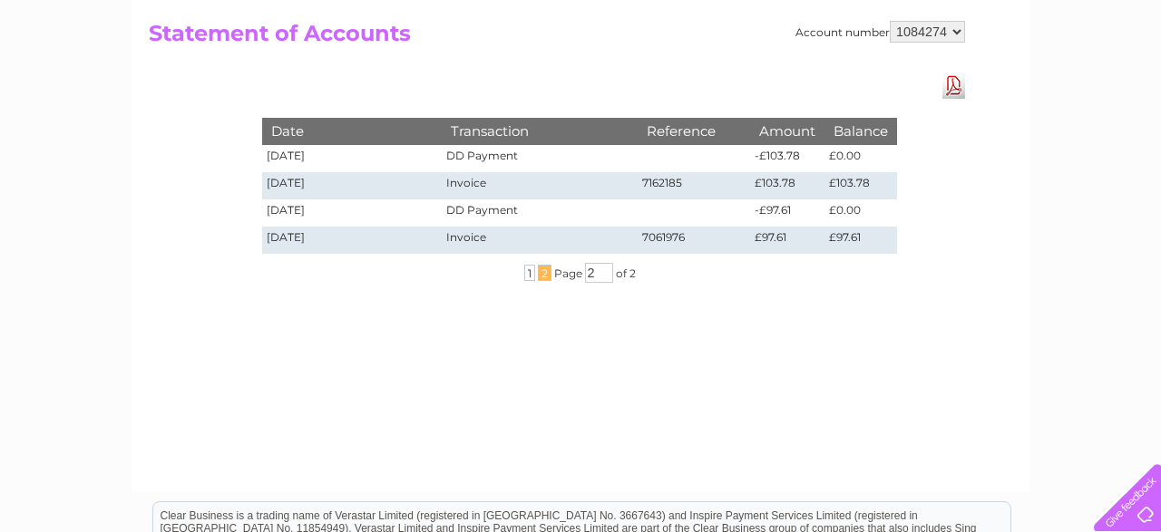
click at [955, 90] on link "Download Pdf" at bounding box center [953, 86] width 23 height 26
